Goal: Transaction & Acquisition: Purchase product/service

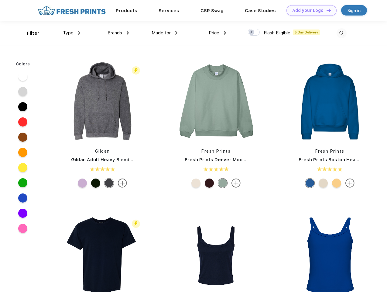
scroll to position [0, 0]
click at [309, 10] on link "Add your Logo Design Tool" at bounding box center [311, 10] width 50 height 11
click at [0, 0] on div "Design Tool" at bounding box center [0, 0] width 0 height 0
click at [326, 10] on link "Add your Logo Design Tool" at bounding box center [311, 10] width 50 height 11
click at [29, 33] on div "Filter" at bounding box center [33, 33] width 12 height 7
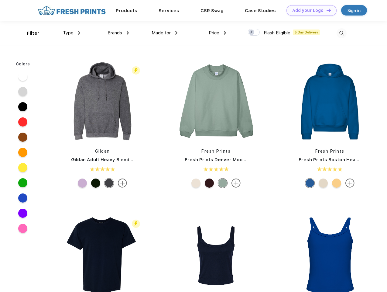
click at [72, 33] on span "Type" at bounding box center [68, 32] width 11 height 5
click at [118, 33] on span "Brands" at bounding box center [115, 32] width 15 height 5
click at [165, 33] on span "Made for" at bounding box center [161, 32] width 19 height 5
click at [217, 33] on span "Price" at bounding box center [214, 32] width 11 height 5
click at [254, 32] on div at bounding box center [254, 32] width 12 height 7
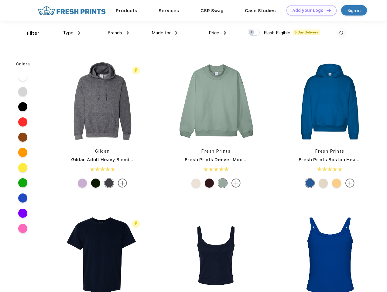
click at [252, 32] on input "checkbox" at bounding box center [250, 31] width 4 height 4
click at [341, 33] on img at bounding box center [342, 33] width 10 height 10
